Goal: Navigation & Orientation: Find specific page/section

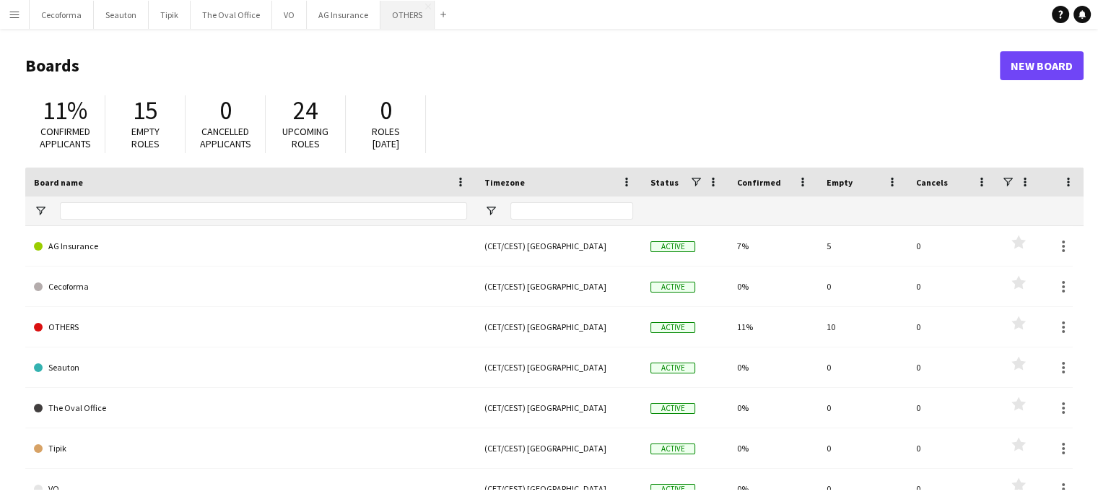
click at [394, 16] on button "OTHERS Close" at bounding box center [407, 15] width 54 height 28
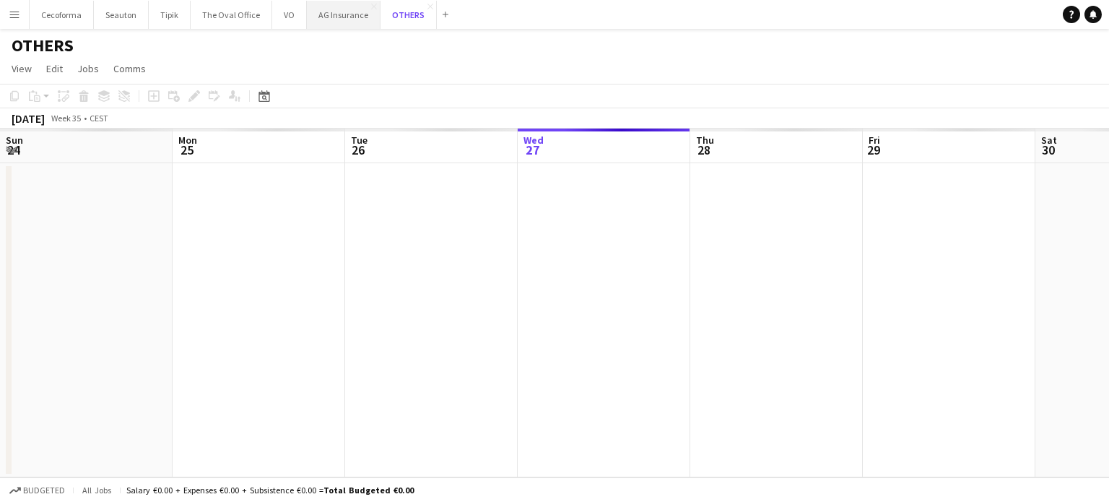
scroll to position [0, 345]
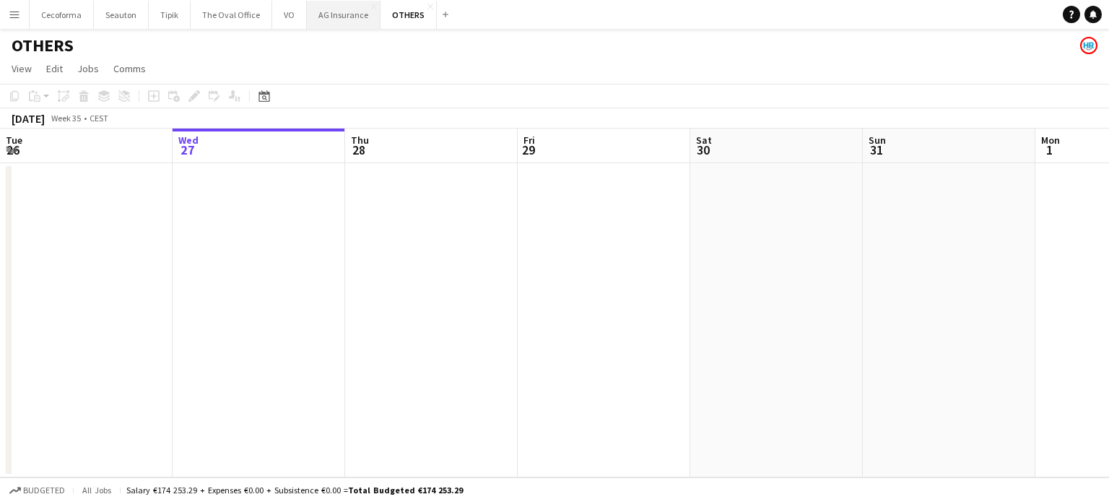
click at [329, 16] on button "AG Insurance Close" at bounding box center [344, 15] width 74 height 28
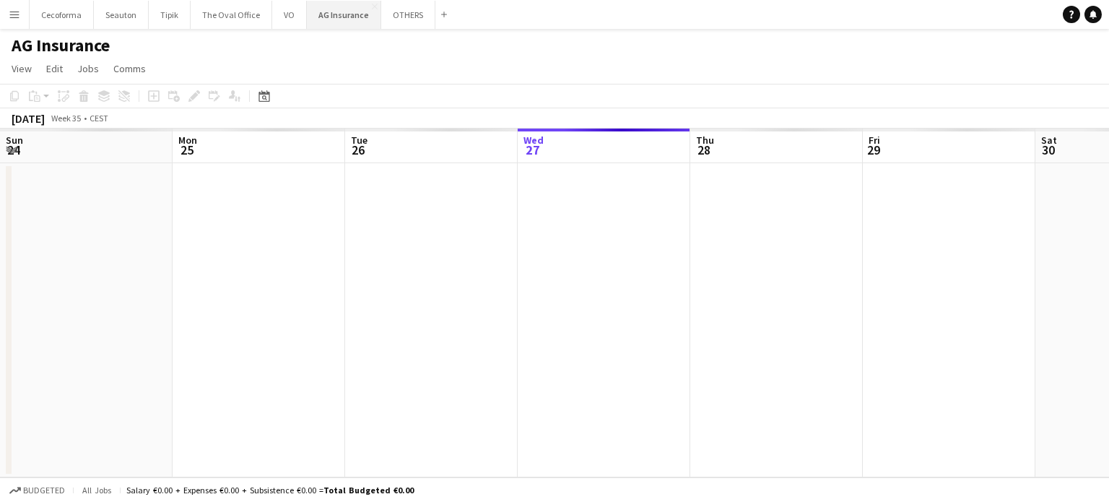
scroll to position [0, 345]
